Goal: Task Accomplishment & Management: Complete application form

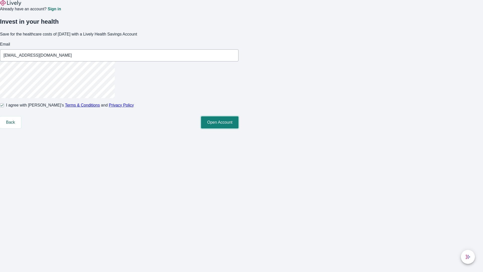
click at [239, 128] on button "Open Account" at bounding box center [219, 122] width 37 height 12
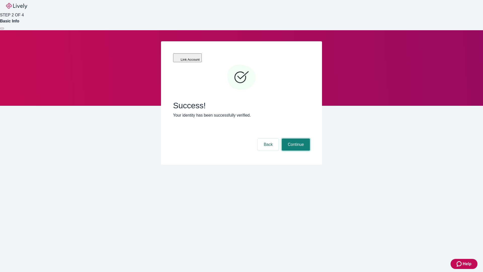
click at [295, 138] on button "Continue" at bounding box center [296, 144] width 28 height 12
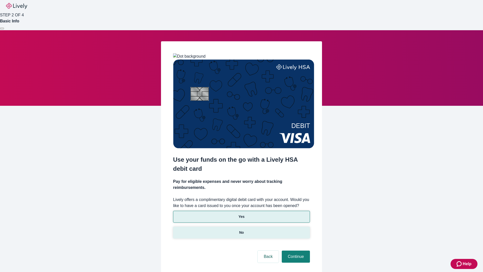
click at [241, 230] on p "No" at bounding box center [241, 232] width 5 height 5
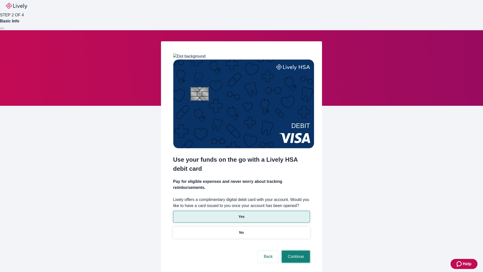
click at [295, 250] on button "Continue" at bounding box center [296, 256] width 28 height 12
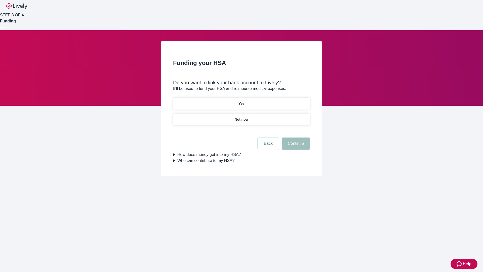
click at [241, 101] on p "Yes" at bounding box center [242, 103] width 6 height 5
click at [295, 137] on button "Continue" at bounding box center [296, 143] width 28 height 12
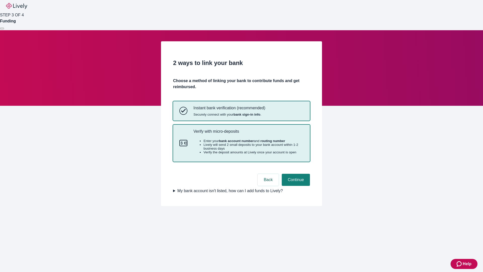
click at [248, 134] on p "Verify with micro-deposits" at bounding box center [248, 131] width 110 height 5
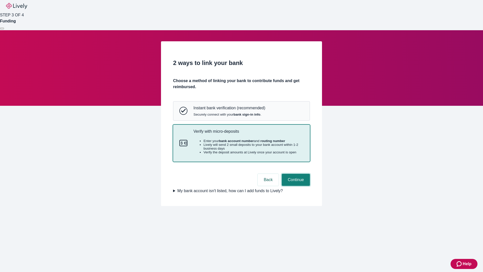
click at [295, 186] on button "Continue" at bounding box center [296, 180] width 28 height 12
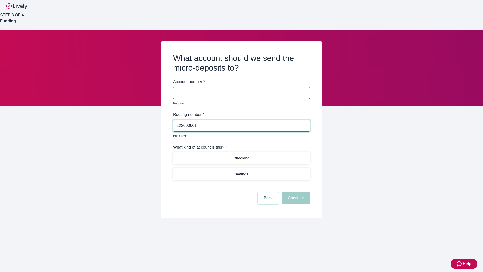
type input "122000661"
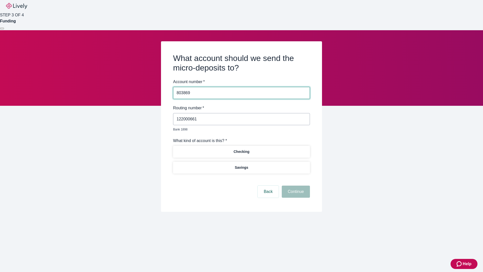
type input "803869"
click at [241, 149] on p "Checking" at bounding box center [241, 151] width 16 height 5
click at [295, 186] on button "Continue" at bounding box center [296, 191] width 28 height 12
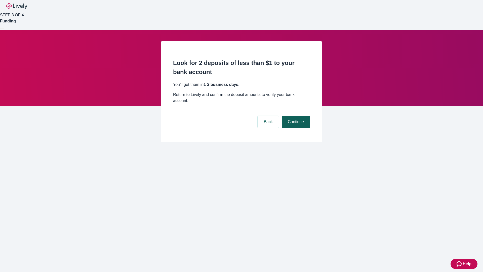
click at [295, 116] on button "Continue" at bounding box center [296, 122] width 28 height 12
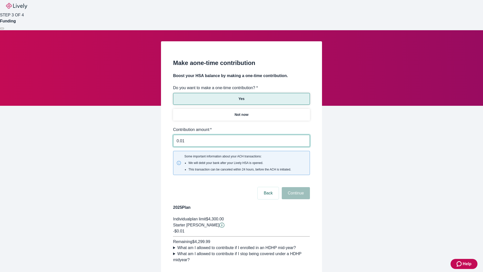
type input "0.01"
click at [295, 187] on button "Continue" at bounding box center [296, 193] width 28 height 12
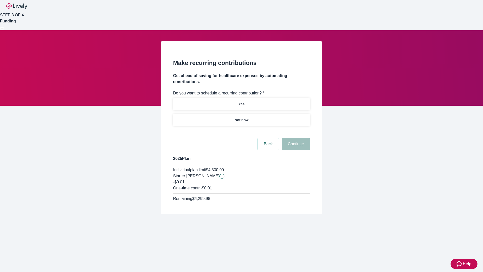
click at [241, 117] on p "Not now" at bounding box center [242, 119] width 14 height 5
click at [295, 138] on button "Continue" at bounding box center [296, 144] width 28 height 12
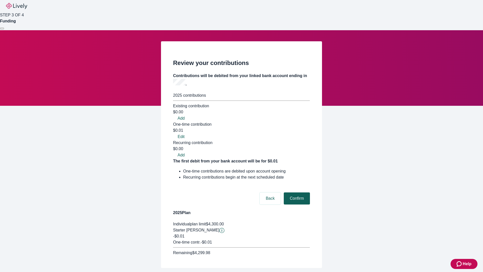
click at [296, 192] on button "Confirm" at bounding box center [297, 198] width 26 height 12
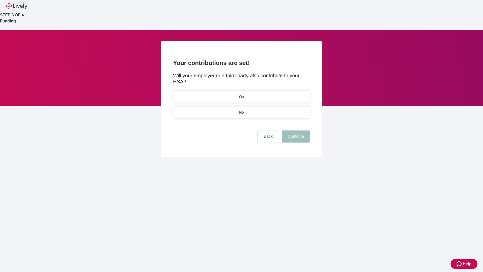
click at [241, 110] on p "No" at bounding box center [241, 112] width 5 height 5
click at [295, 130] on button "Continue" at bounding box center [296, 136] width 28 height 12
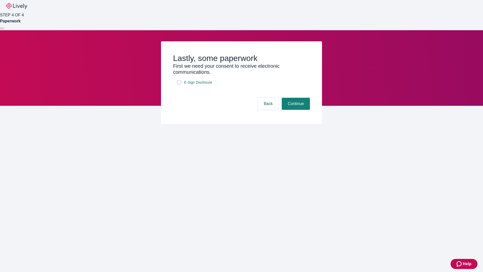
click at [179, 84] on input "E-Sign Disclosure" at bounding box center [179, 82] width 4 height 4
checkbox input "true"
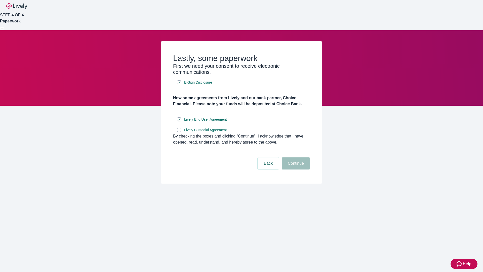
click at [179, 132] on input "Lively Custodial Agreement" at bounding box center [179, 130] width 4 height 4
checkbox input "true"
click at [295, 169] on button "Continue" at bounding box center [296, 163] width 28 height 12
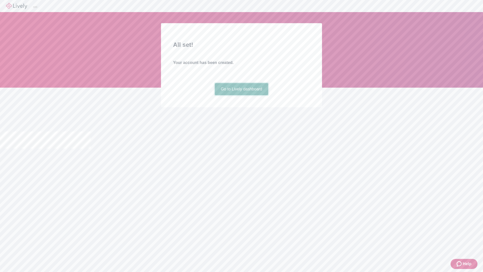
click at [241, 95] on link "Go to Lively dashboard" at bounding box center [242, 89] width 54 height 12
